Goal: Transaction & Acquisition: Purchase product/service

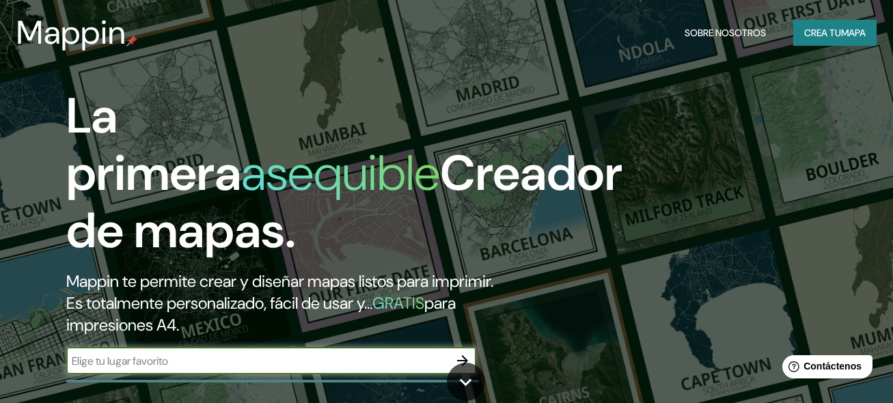
click at [197, 369] on input "text" at bounding box center [257, 361] width 382 height 16
type input "pastora"
click at [465, 387] on icon at bounding box center [465, 382] width 24 height 24
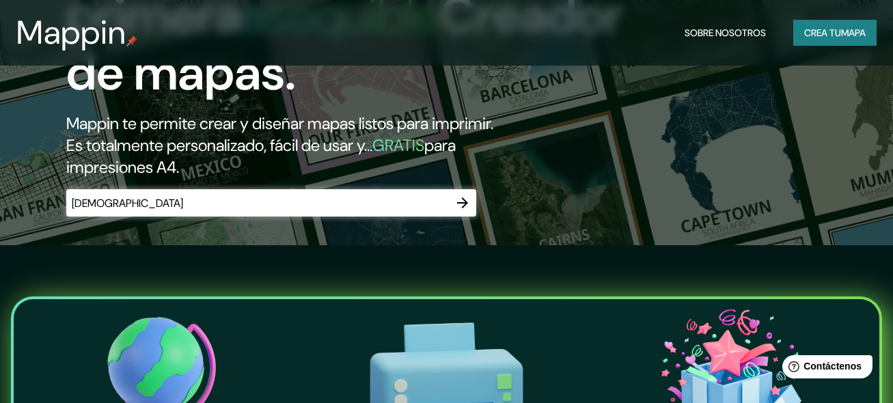
scroll to position [130, 0]
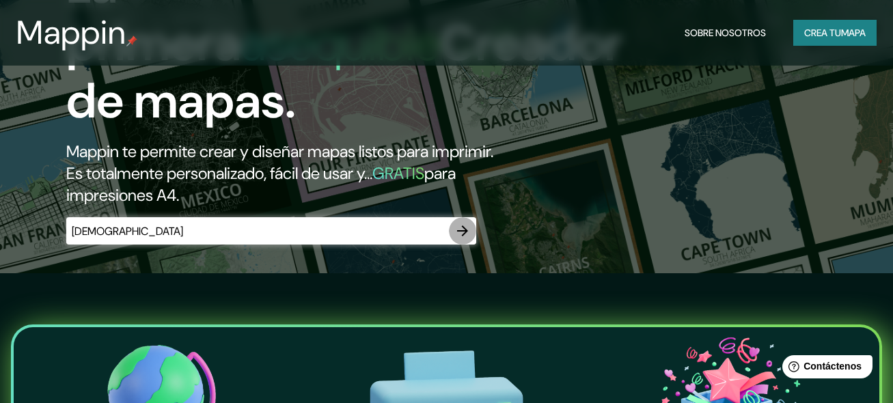
click at [464, 236] on icon "button" at bounding box center [462, 230] width 11 height 11
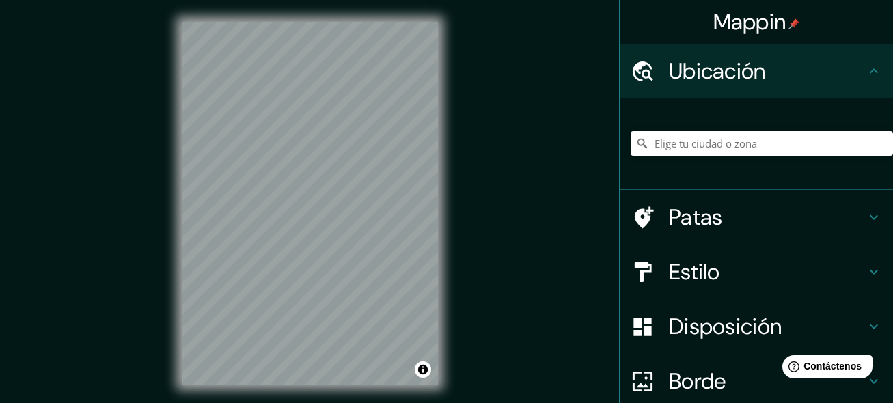
click at [688, 270] on font "Estilo" at bounding box center [694, 271] width 51 height 29
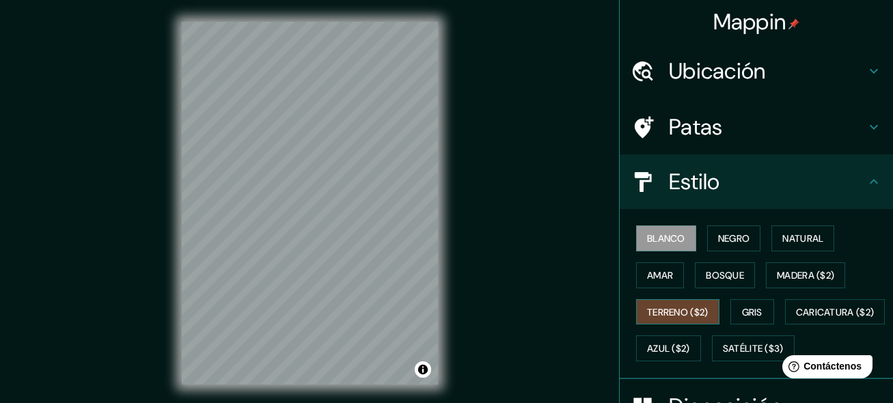
click at [682, 307] on font "Terreno ($2)" at bounding box center [677, 312] width 61 height 12
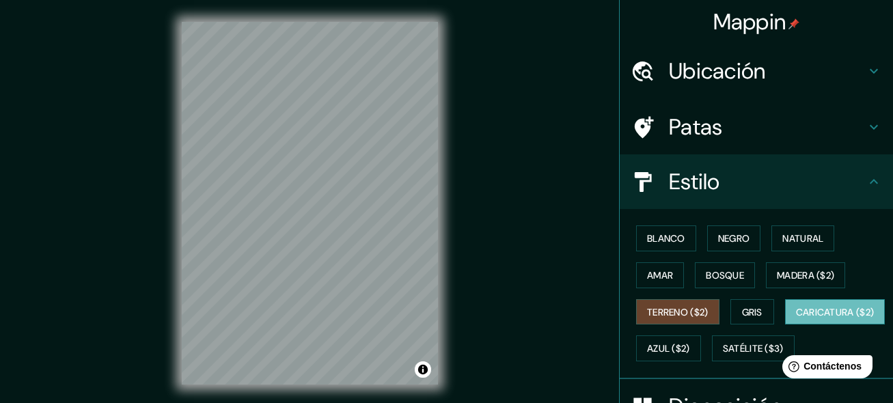
click at [785, 325] on button "Caricatura ($2)" at bounding box center [835, 312] width 100 height 26
click at [736, 239] on font "Negro" at bounding box center [734, 238] width 32 height 12
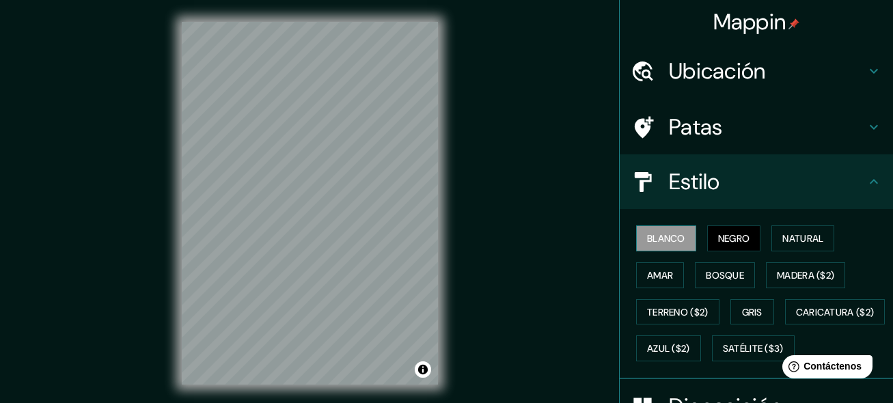
click at [643, 229] on button "Blanco" at bounding box center [666, 238] width 60 height 26
click at [705, 269] on font "Bosque" at bounding box center [724, 275] width 38 height 12
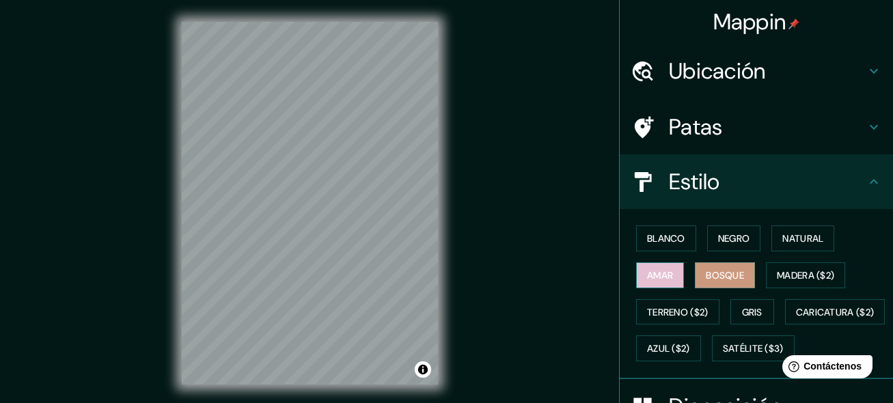
click at [636, 281] on button "Amar" at bounding box center [660, 275] width 48 height 26
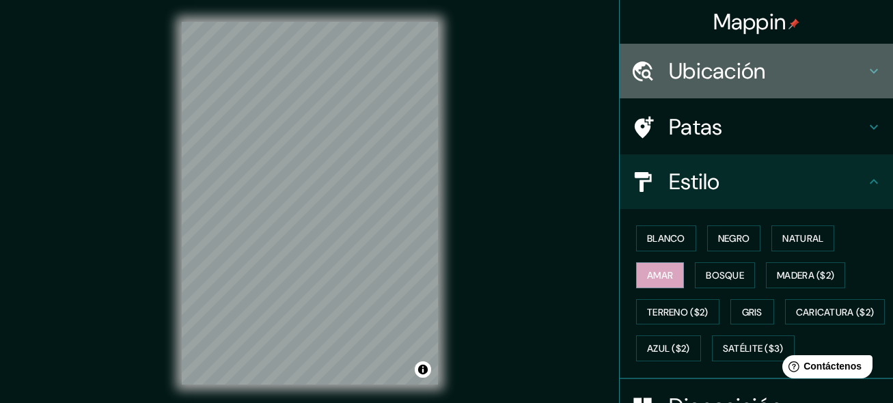
click at [669, 76] on font "Ubicación" at bounding box center [717, 71] width 97 height 29
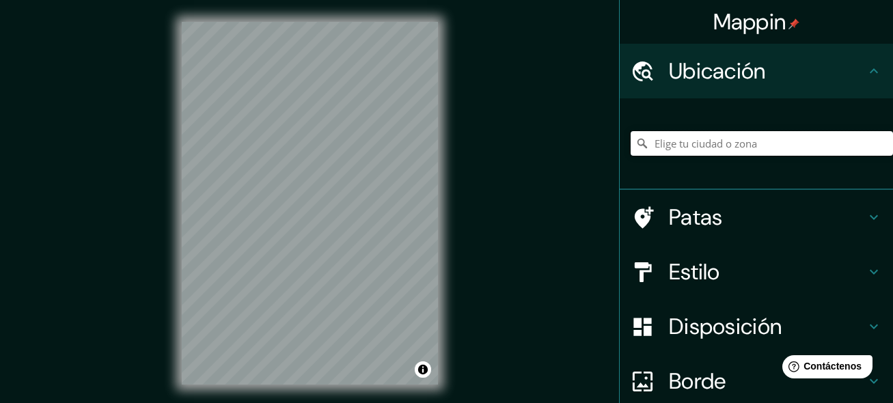
click at [669, 145] on input "Elige tu ciudad o zona" at bounding box center [761, 143] width 262 height 25
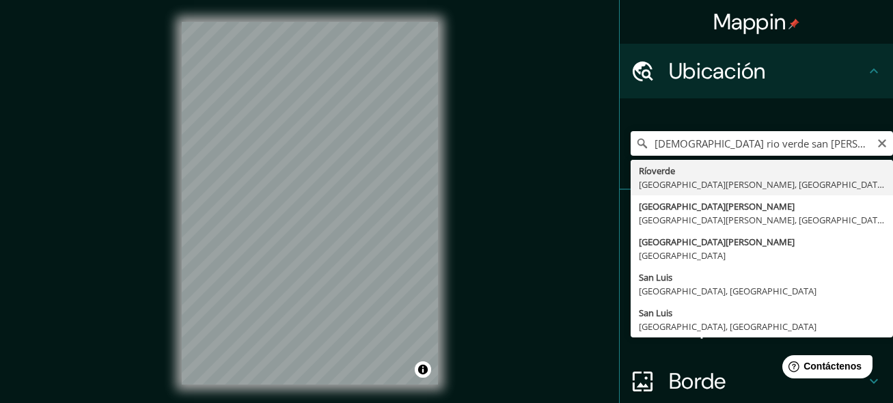
type input "Rioverde, San Luis Potosí, México"
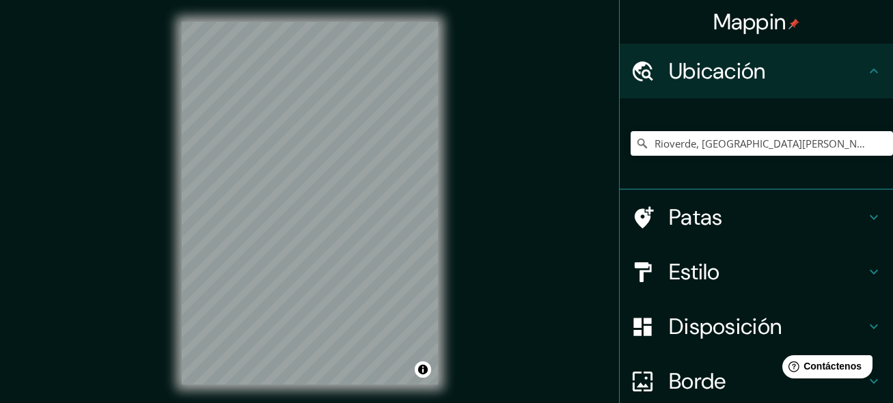
click at [669, 264] on font "Estilo" at bounding box center [694, 271] width 51 height 29
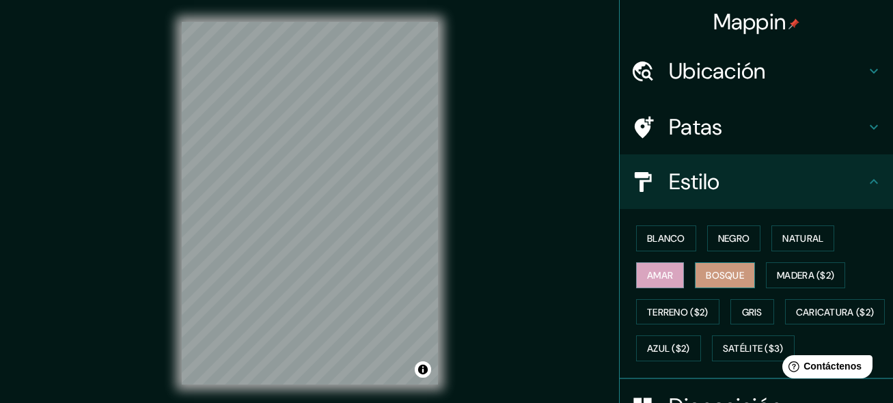
click at [727, 276] on font "Bosque" at bounding box center [724, 275] width 38 height 12
click at [664, 282] on font "Amar" at bounding box center [660, 275] width 26 height 18
click at [653, 242] on font "Blanco" at bounding box center [666, 238] width 38 height 12
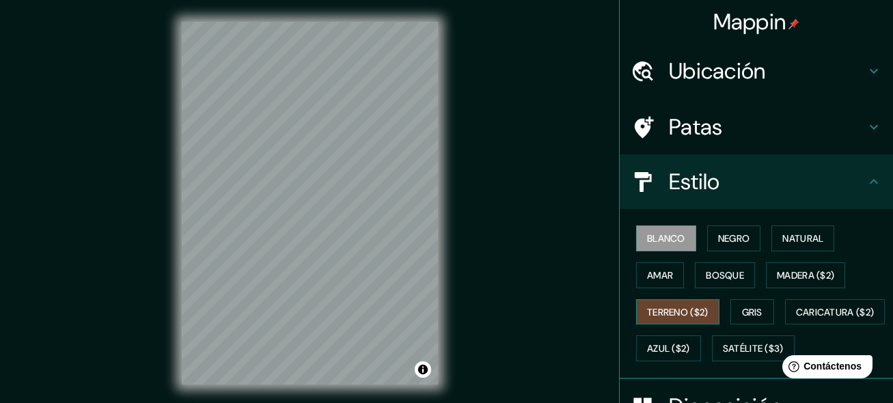
click at [684, 312] on font "Terreno ($2)" at bounding box center [677, 312] width 61 height 12
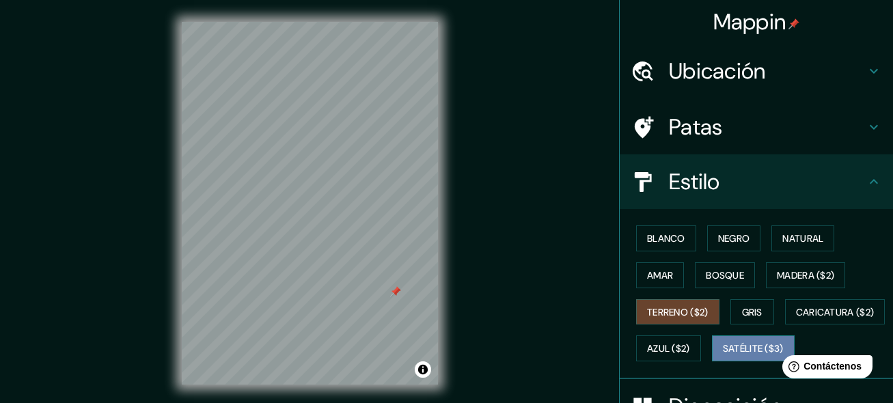
click at [723, 357] on font "Satélite ($3)" at bounding box center [753, 348] width 61 height 18
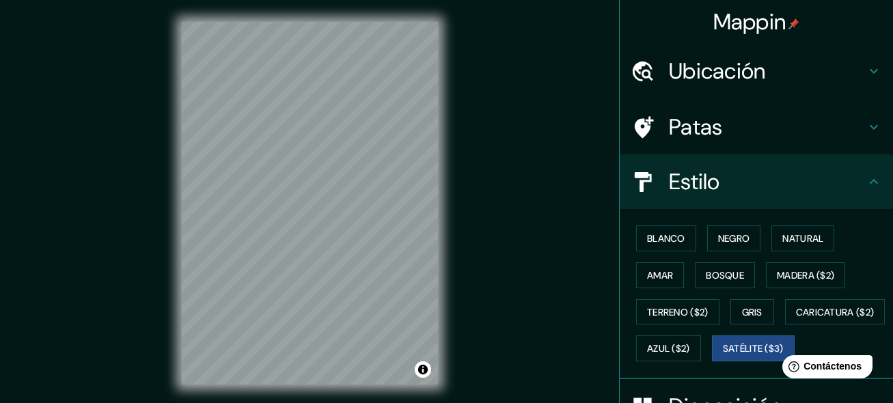
click at [448, 233] on div "© Mapbox © OpenStreetMap Improve this map © Maxar" at bounding box center [310, 203] width 300 height 406
click at [630, 70] on icon at bounding box center [642, 71] width 24 height 24
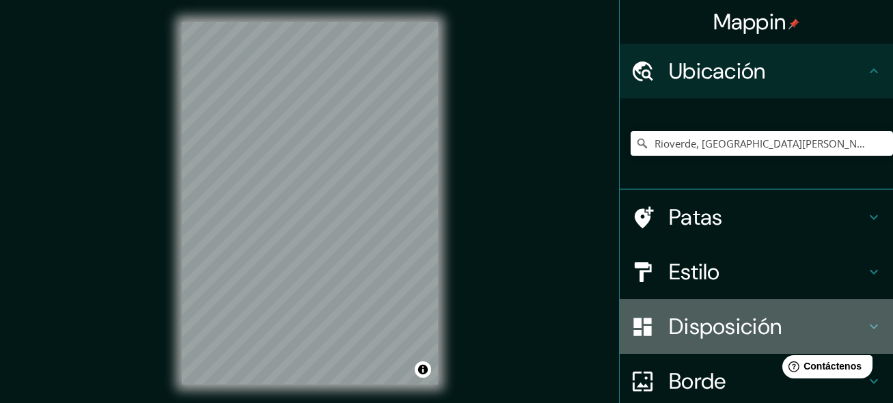
click at [721, 324] on font "Disposición" at bounding box center [725, 326] width 113 height 29
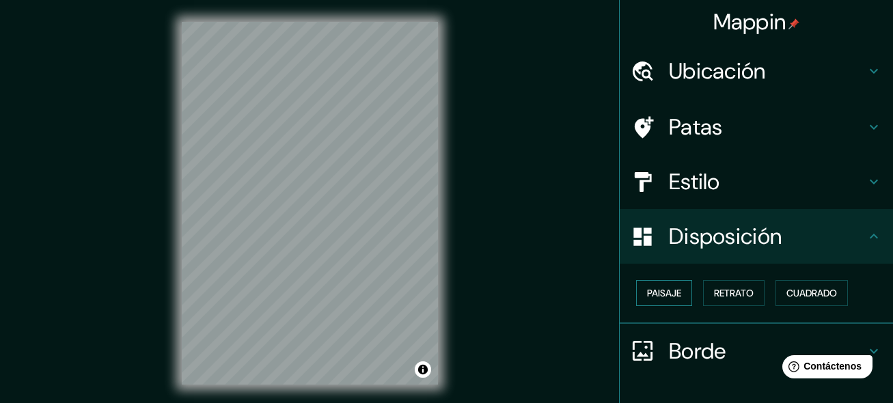
click at [656, 295] on font "Paisaje" at bounding box center [664, 293] width 34 height 12
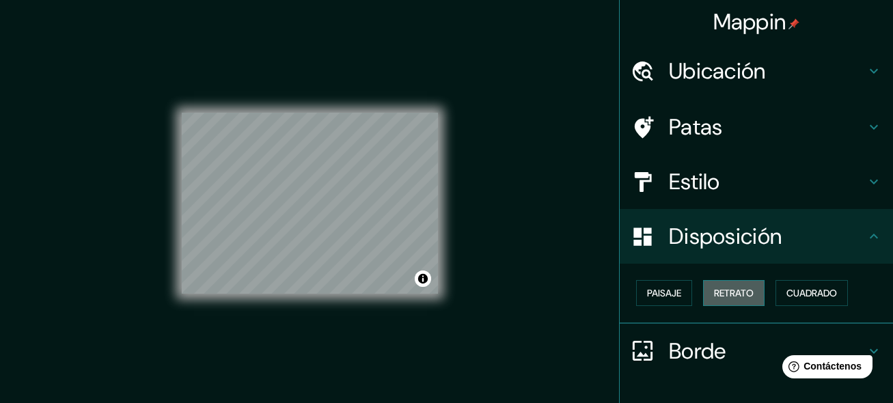
click at [714, 292] on font "Retrato" at bounding box center [734, 293] width 40 height 12
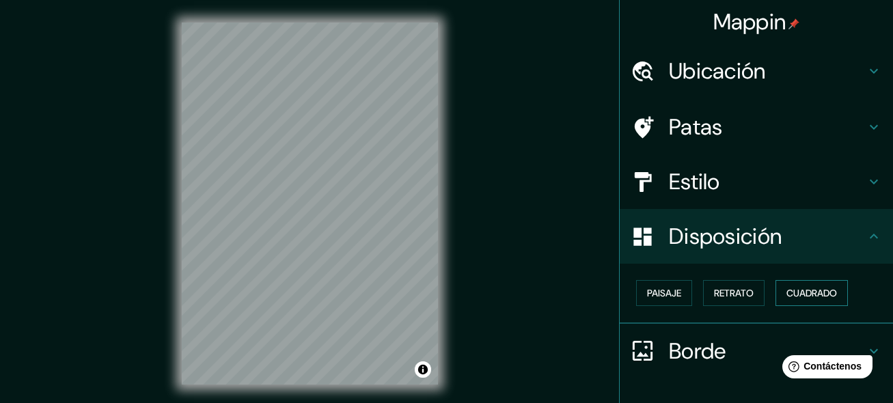
click at [786, 295] on font "Cuadrado" at bounding box center [811, 293] width 51 height 12
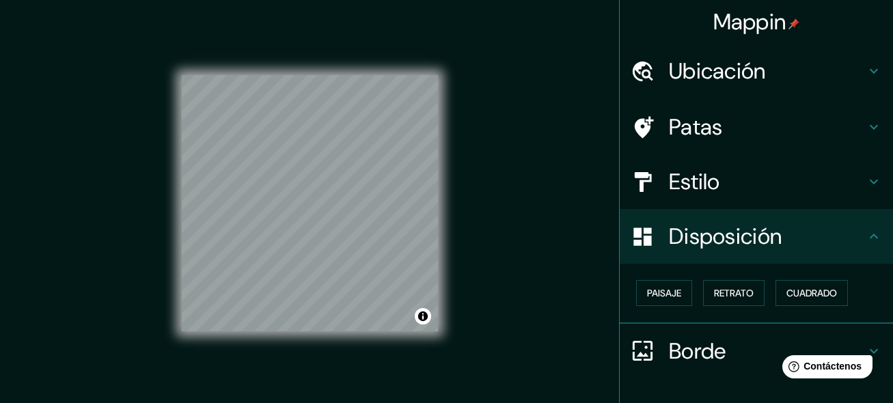
click at [682, 185] on font "Estilo" at bounding box center [694, 181] width 51 height 29
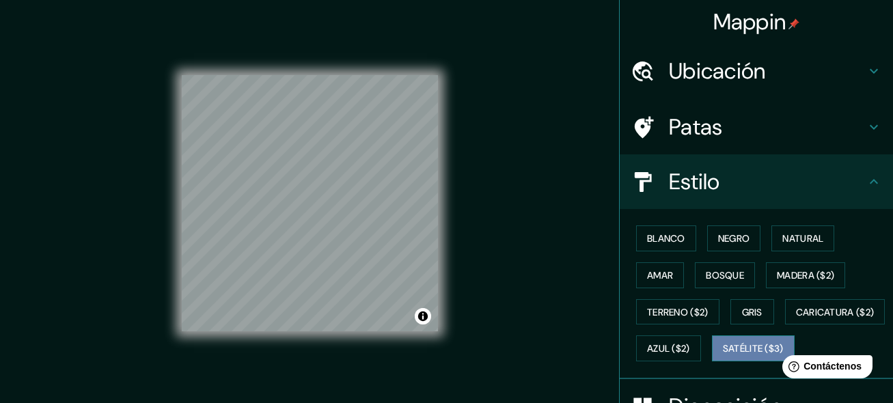
click at [723, 355] on font "Satélite ($3)" at bounding box center [753, 349] width 61 height 12
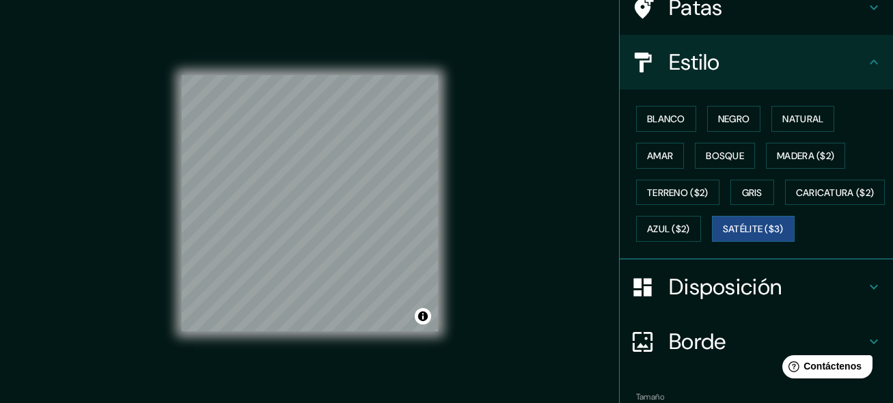
scroll to position [137, 0]
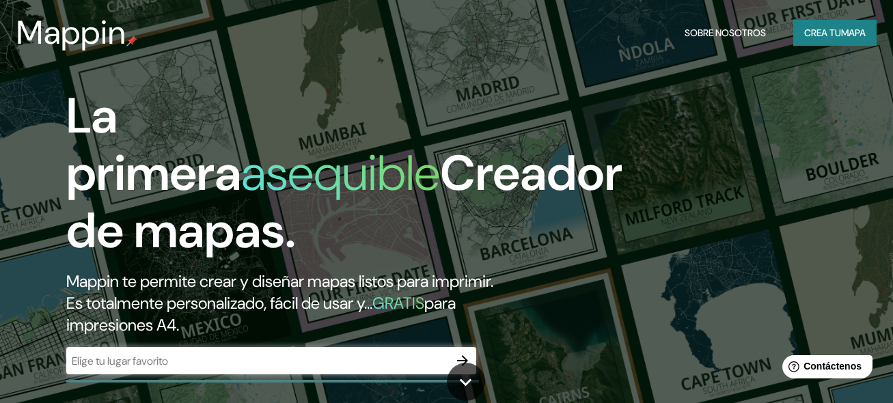
click at [815, 32] on font "Crea tu" at bounding box center [822, 33] width 37 height 12
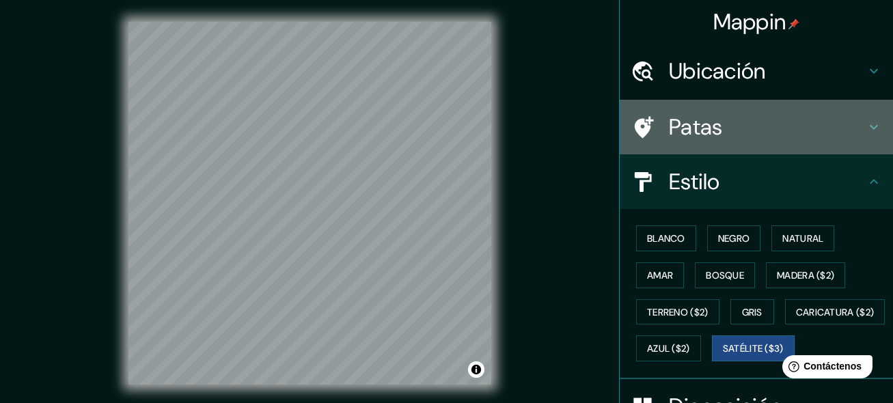
click at [699, 127] on font "Patas" at bounding box center [696, 127] width 54 height 29
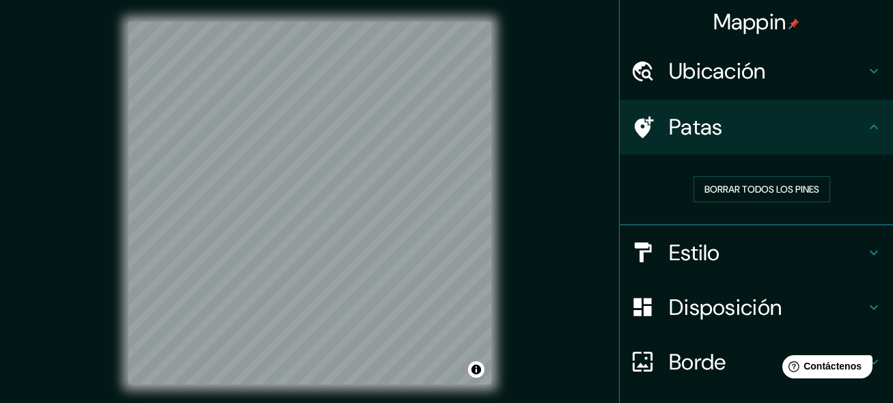
click at [691, 304] on font "Disposición" at bounding box center [725, 307] width 113 height 29
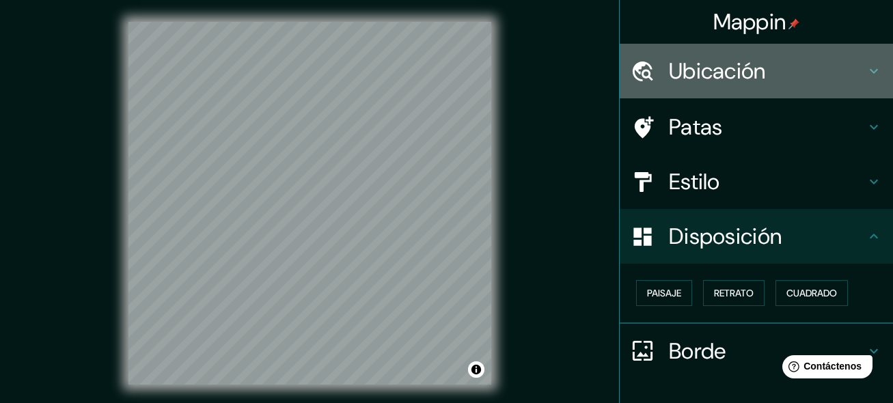
click at [682, 64] on font "Ubicación" at bounding box center [717, 71] width 97 height 29
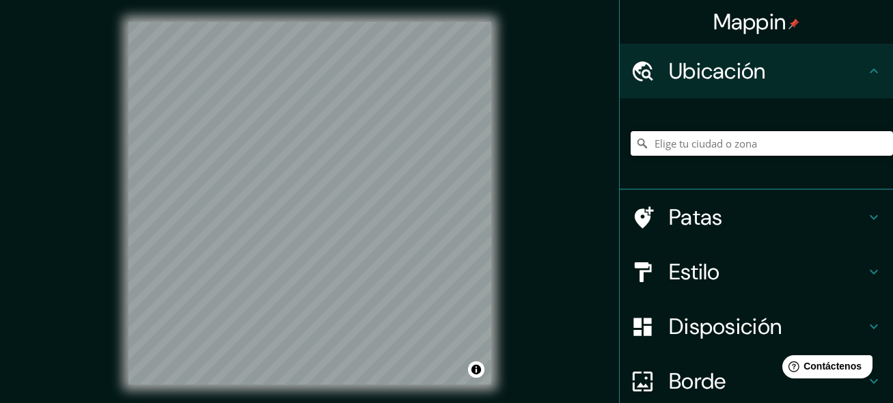
click at [689, 148] on input "Elige tu ciudad o zona" at bounding box center [761, 143] width 262 height 25
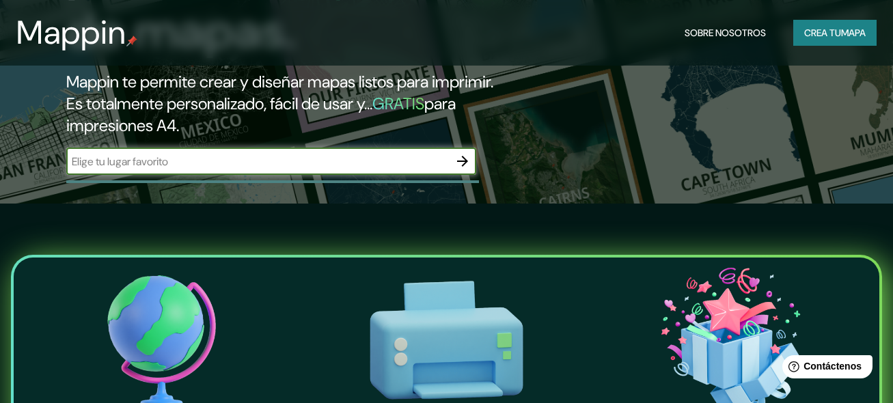
scroll to position [205, 0]
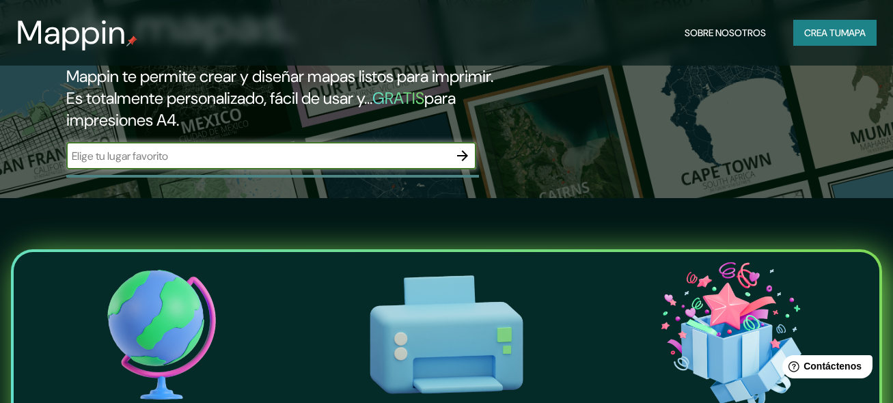
click at [464, 164] on icon "button" at bounding box center [462, 156] width 16 height 16
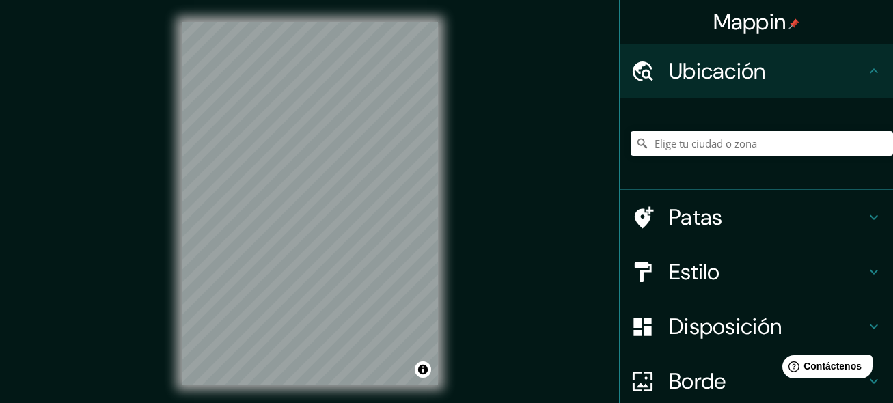
click at [686, 283] on font "Estilo" at bounding box center [694, 271] width 51 height 29
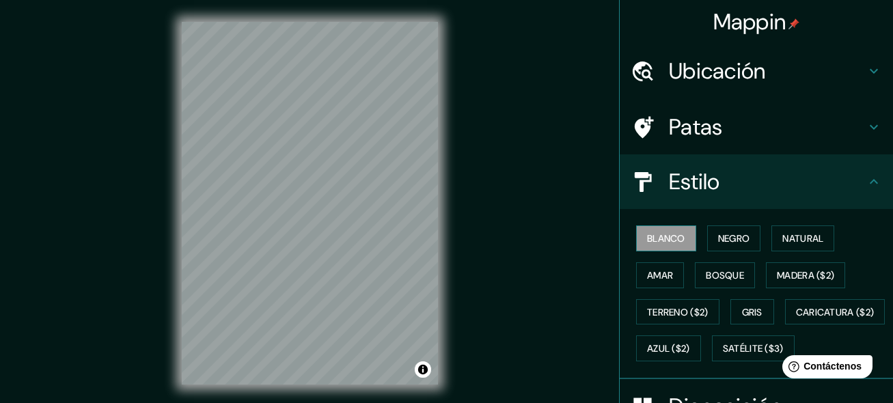
click at [658, 243] on font "Blanco" at bounding box center [666, 238] width 38 height 12
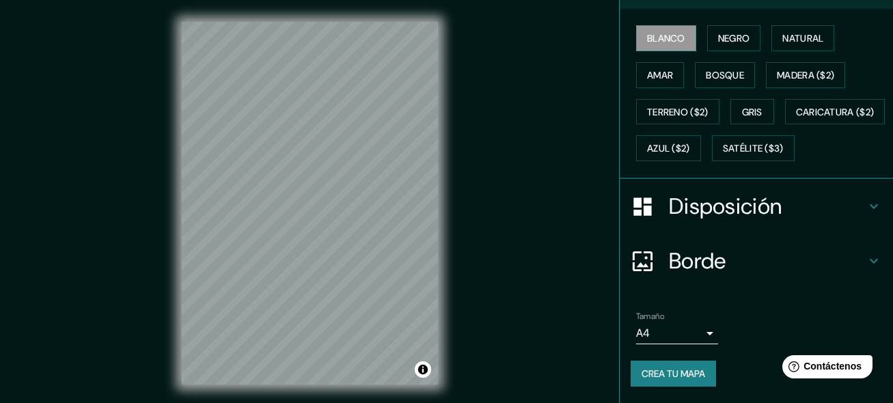
scroll to position [236, 0]
click at [695, 333] on body "Mappin Ubicación Patas Estilo Blanco Negro Natural Amar Bosque Madera ($2) Terr…" at bounding box center [446, 201] width 893 height 403
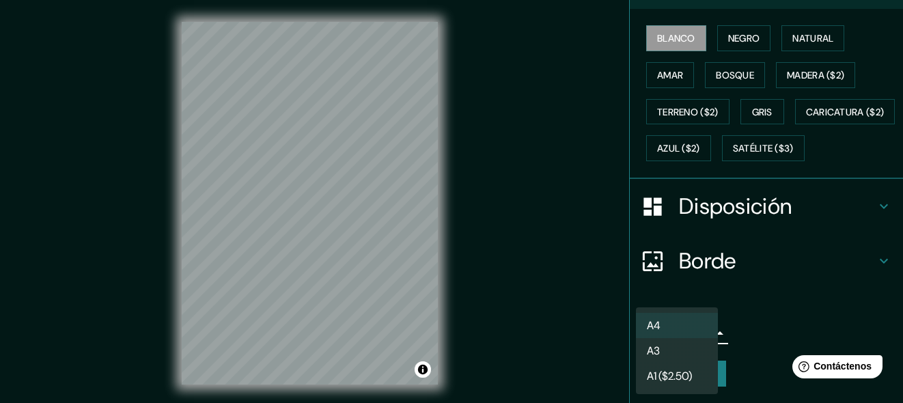
click at [676, 348] on li "A3" at bounding box center [677, 350] width 82 height 25
type input "a4"
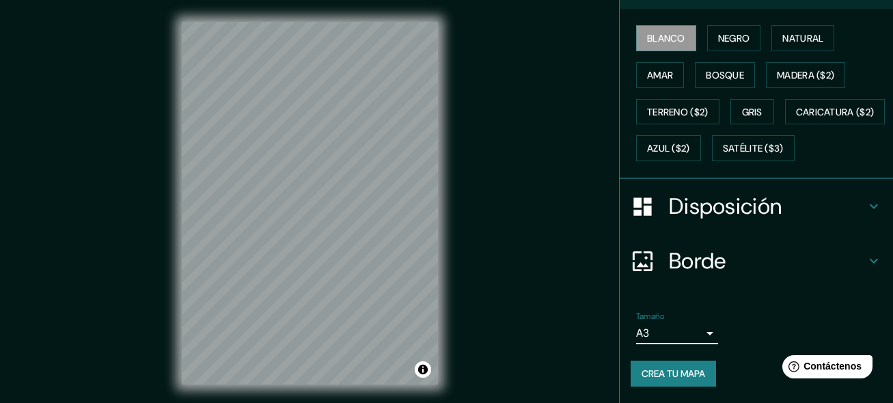
click at [687, 374] on font "Crea tu mapa" at bounding box center [673, 373] width 64 height 12
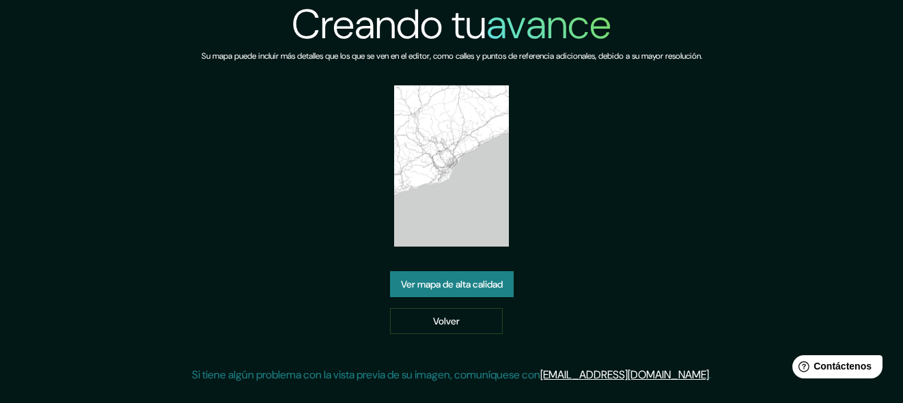
click at [463, 286] on font "Ver mapa de alta calidad" at bounding box center [452, 284] width 102 height 12
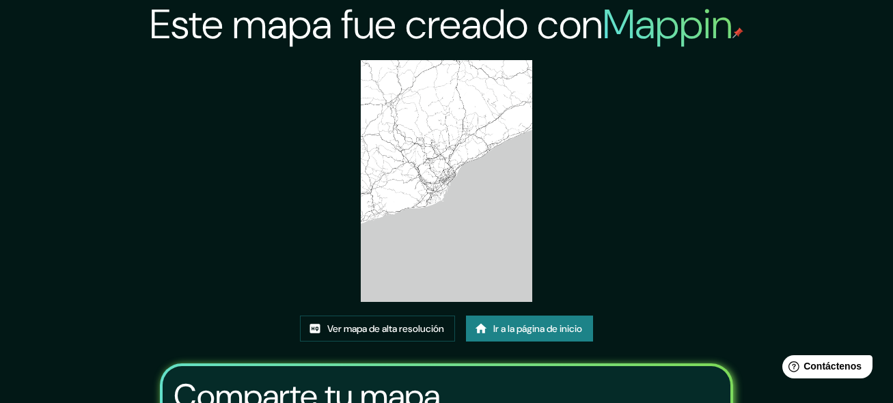
click at [441, 163] on img at bounding box center [446, 181] width 171 height 242
click at [515, 326] on font "Ir a la página de inicio" at bounding box center [537, 328] width 89 height 12
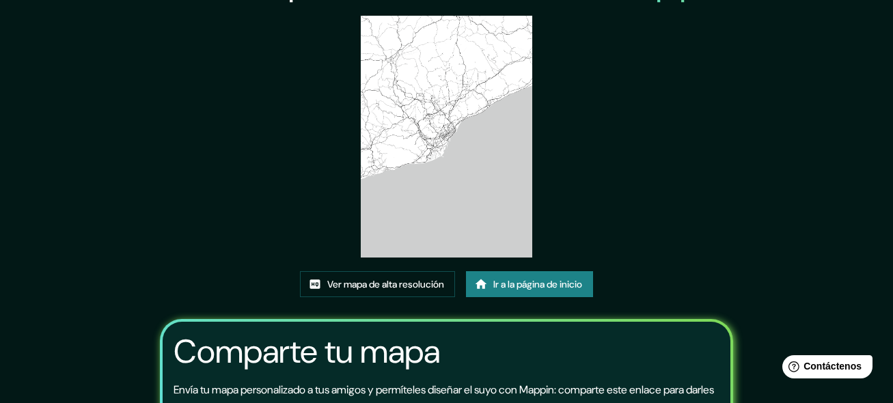
scroll to position [68, 0]
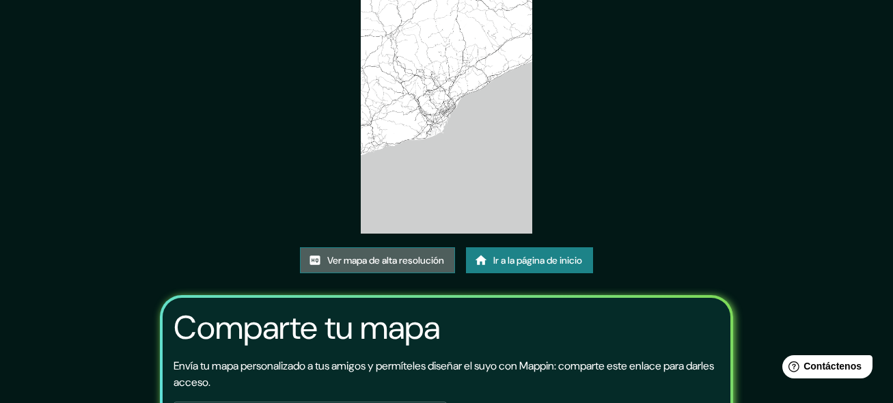
click at [417, 262] on font "Ver mapa de alta resolución" at bounding box center [385, 260] width 117 height 12
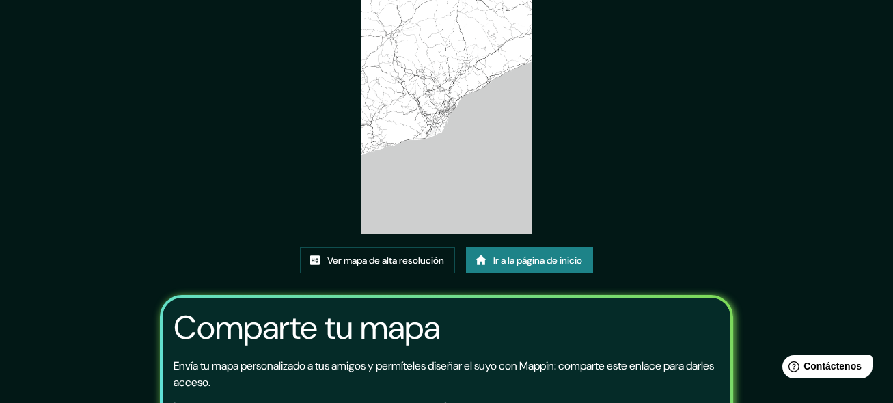
click at [553, 259] on font "Ir a la página de inicio" at bounding box center [537, 260] width 89 height 12
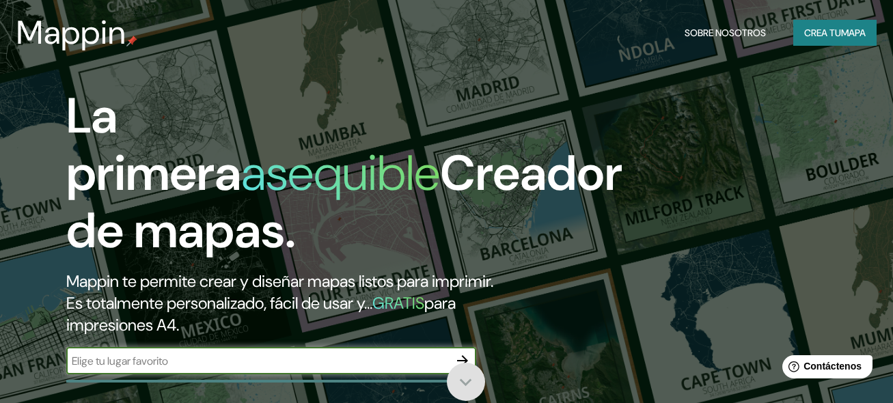
click at [460, 377] on icon at bounding box center [465, 382] width 24 height 24
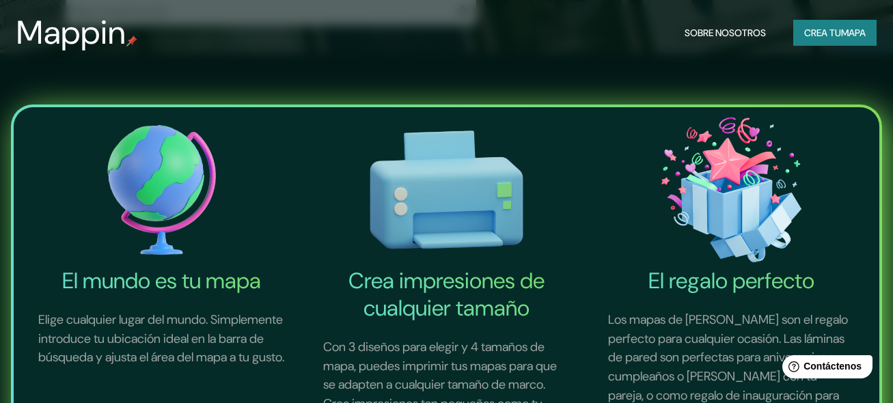
scroll to position [335, 0]
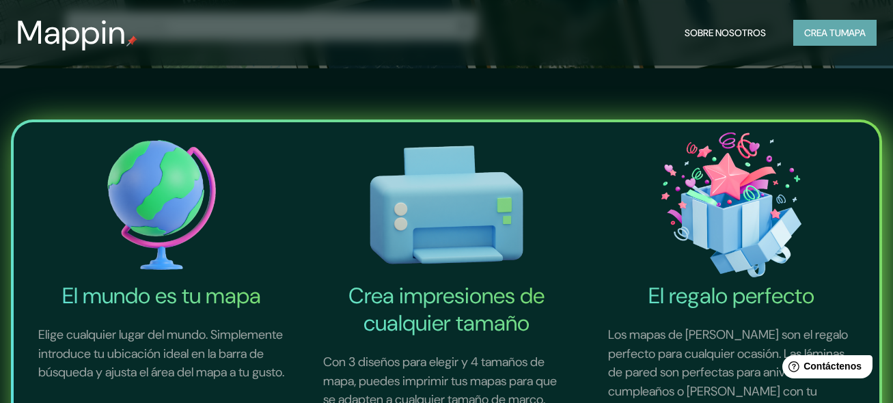
click at [858, 33] on font "mapa" at bounding box center [853, 33] width 25 height 12
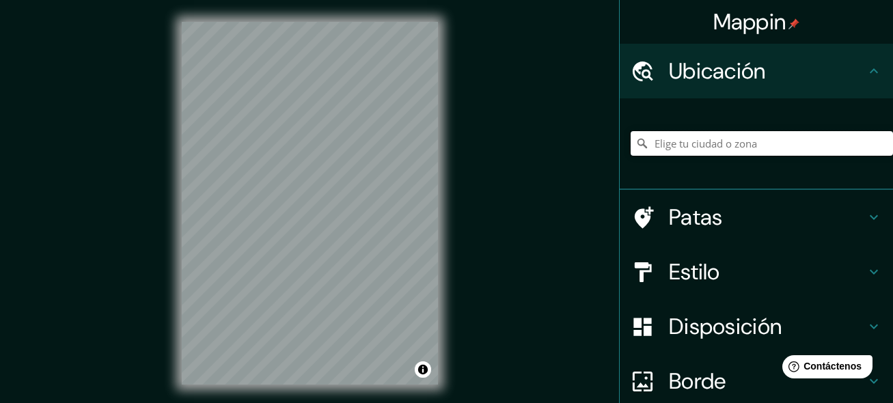
click at [698, 141] on input "Elige tu ciudad o zona" at bounding box center [761, 143] width 262 height 25
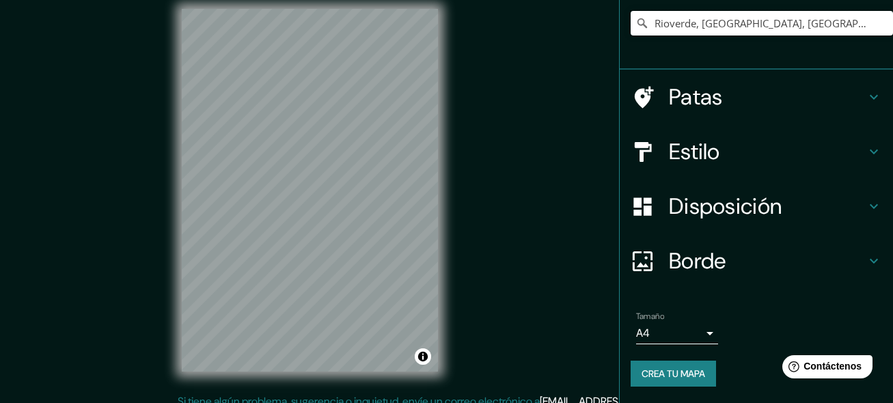
scroll to position [25, 0]
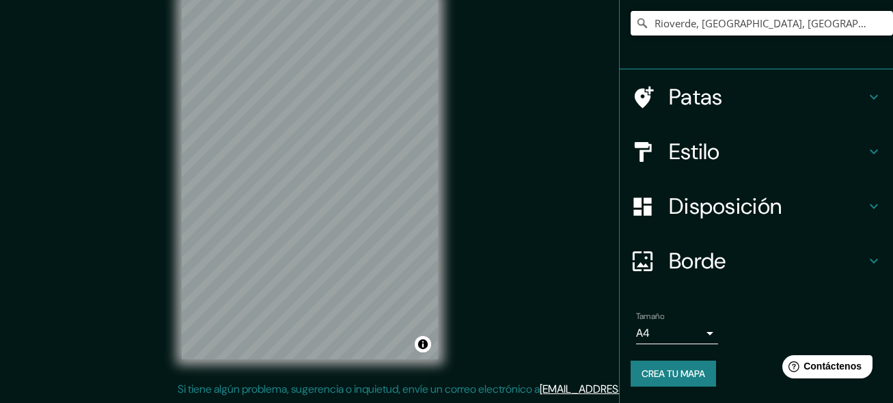
type input "Rioverde, San Luis Potosí, México"
click at [695, 329] on body "Mappin Ubicación Rioverde, San Luis Potosí, México Ríoverde San Luis Potosí, Mé…" at bounding box center [446, 176] width 893 height 403
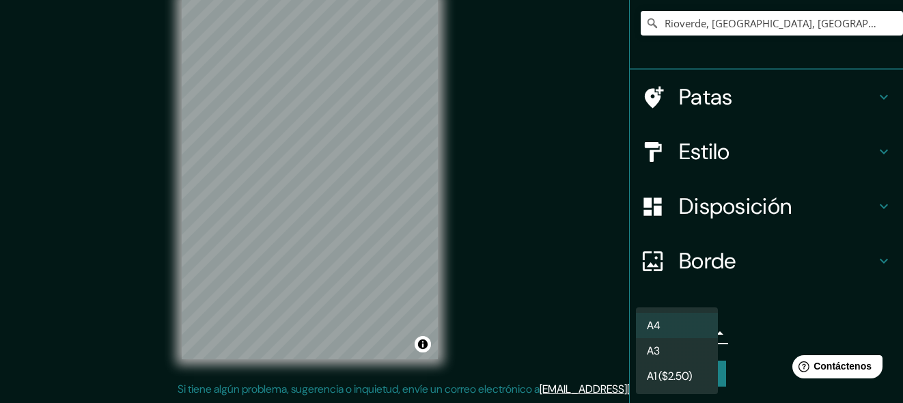
click at [660, 330] on font "A4" at bounding box center [654, 325] width 14 height 14
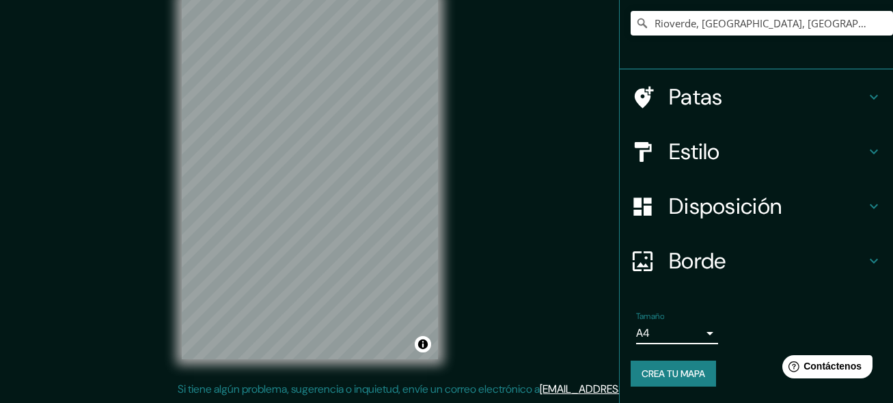
click at [684, 374] on font "Crea tu mapa" at bounding box center [673, 373] width 64 height 12
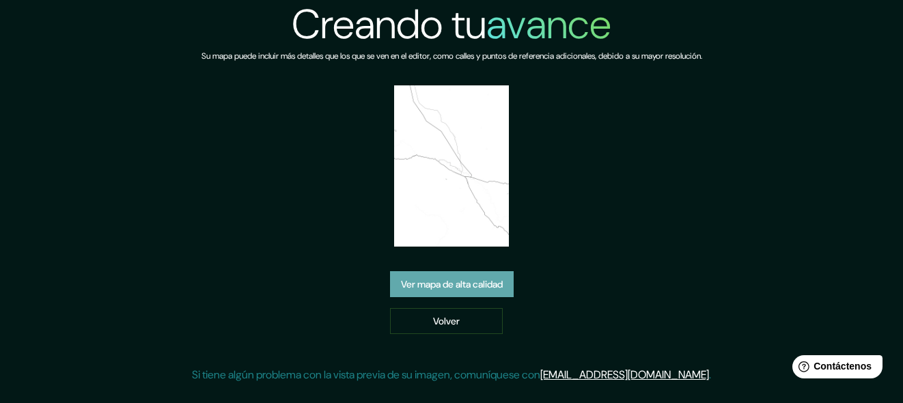
click at [491, 287] on font "Ver mapa de alta calidad" at bounding box center [452, 284] width 102 height 12
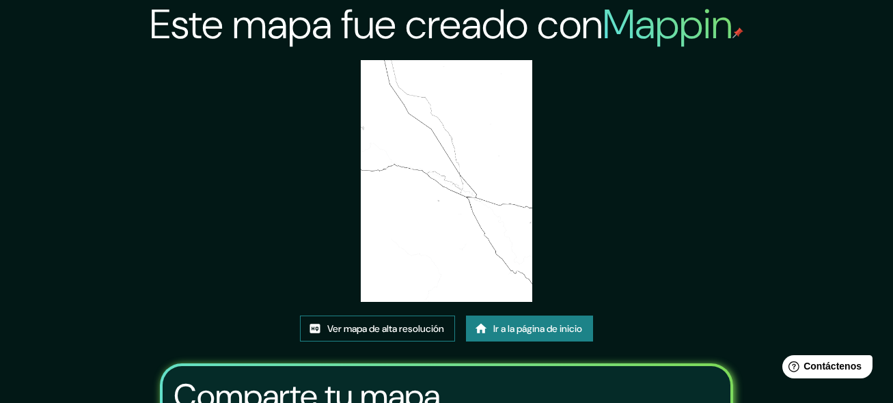
click at [400, 322] on font "Ver mapa de alta resolución" at bounding box center [385, 329] width 117 height 18
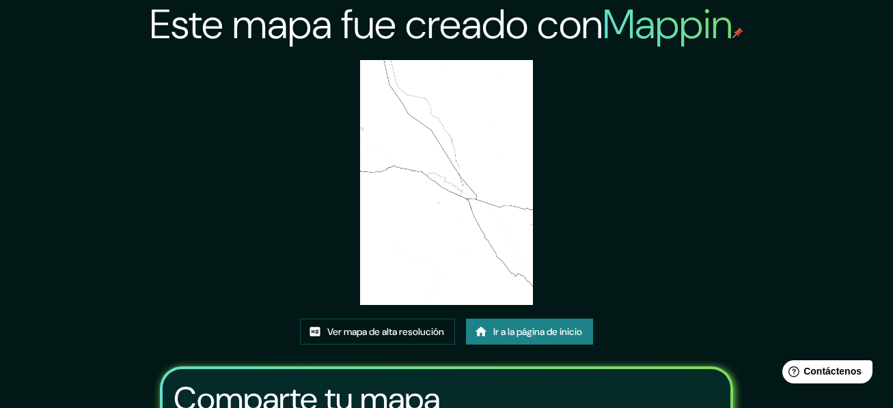
click at [409, 201] on img at bounding box center [446, 182] width 173 height 245
click at [419, 197] on img at bounding box center [446, 182] width 173 height 245
click at [502, 335] on font "Ir a la página de inicio" at bounding box center [537, 332] width 89 height 12
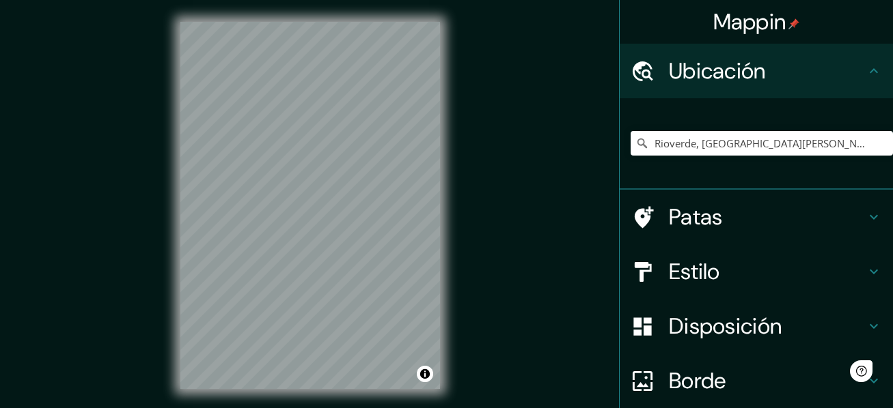
scroll to position [25, 0]
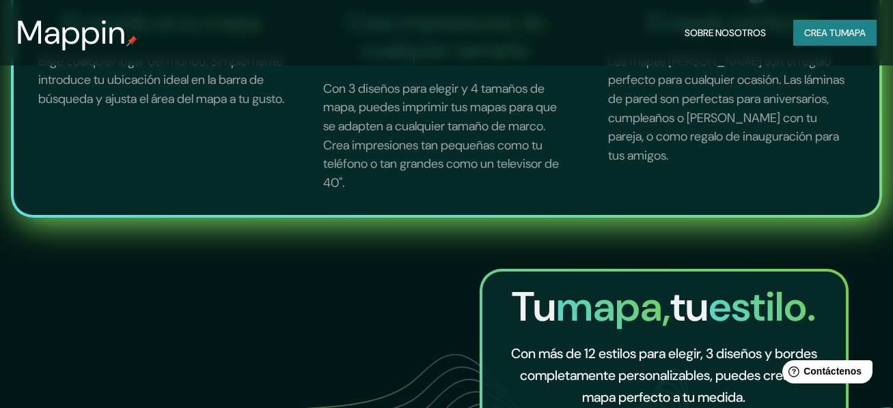
scroll to position [615, 0]
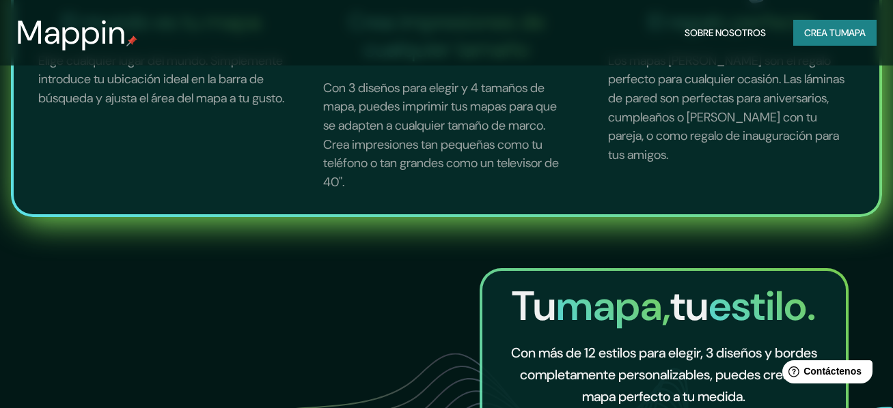
drag, startPoint x: 738, startPoint y: 283, endPoint x: 755, endPoint y: 294, distance: 19.7
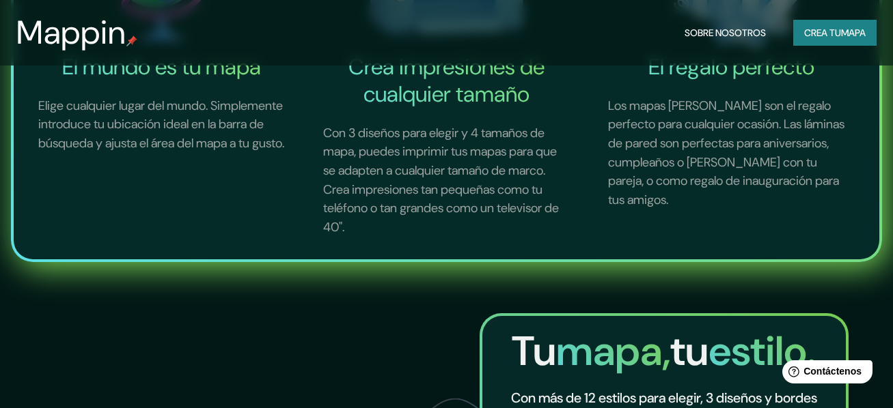
scroll to position [546, 0]
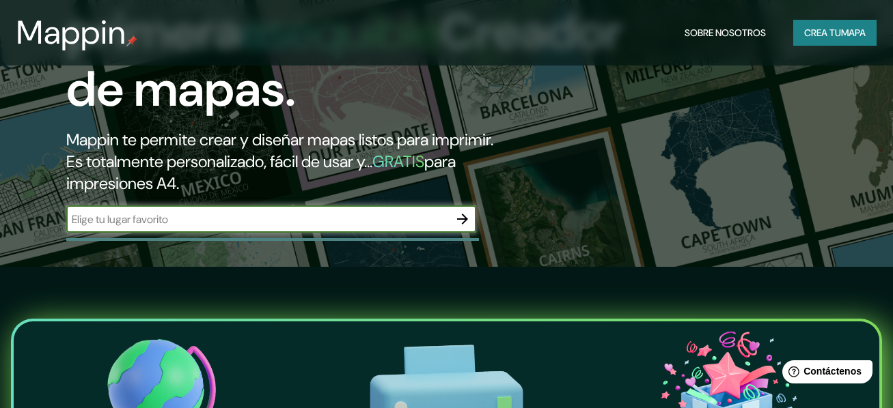
scroll to position [137, 0]
